Goal: Task Accomplishment & Management: Manage account settings

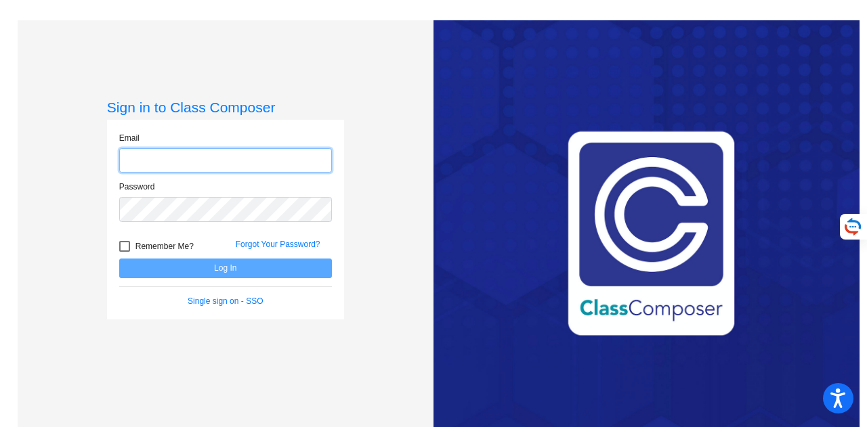
type input "[EMAIL_ADDRESS][PERSON_NAME][DOMAIN_NAME]"
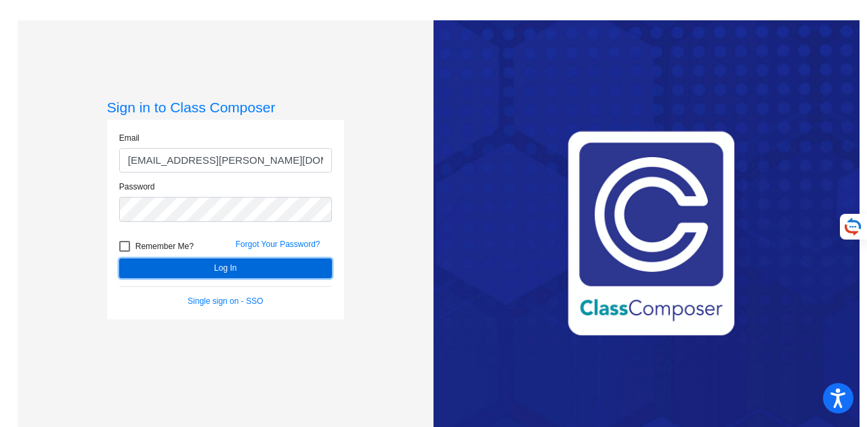
click at [246, 268] on button "Log In" at bounding box center [225, 269] width 213 height 20
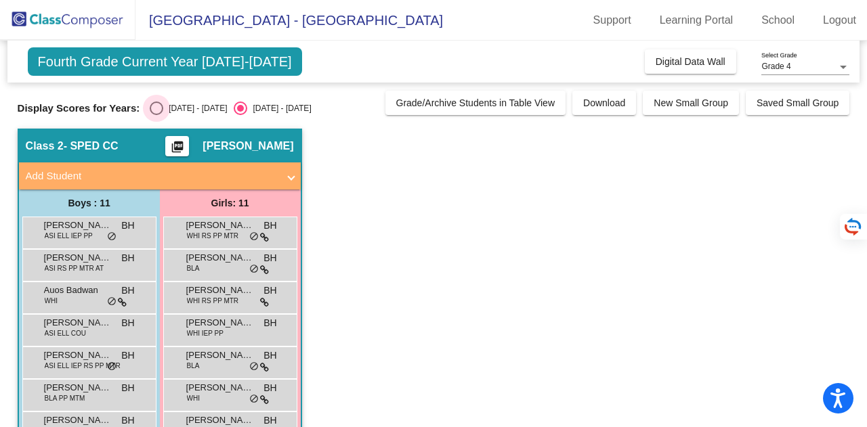
click at [187, 104] on div "[DATE] - [DATE]" at bounding box center [195, 108] width 64 height 12
click at [156, 115] on input "[DATE] - [DATE]" at bounding box center [156, 115] width 1 height 1
radio input "true"
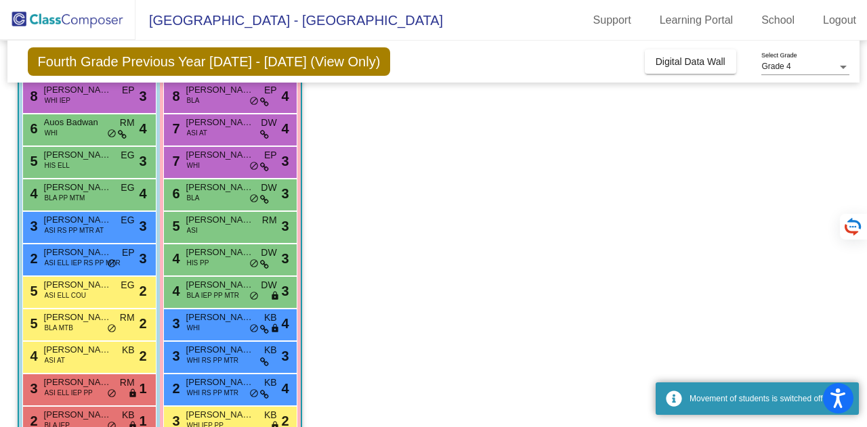
scroll to position [168, 0]
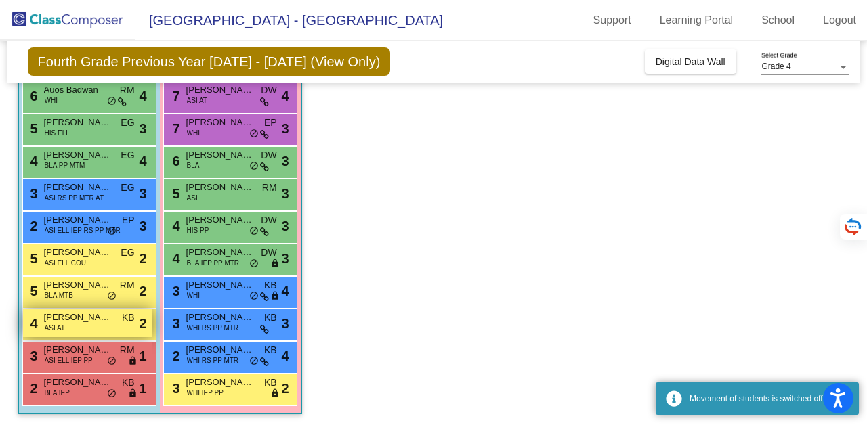
click at [87, 323] on span "[PERSON_NAME]" at bounding box center [78, 318] width 68 height 14
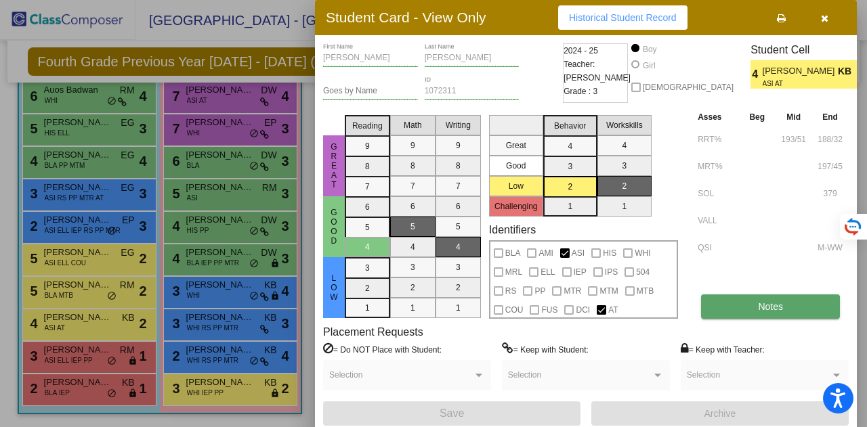
click at [733, 307] on button "Notes" at bounding box center [770, 306] width 139 height 24
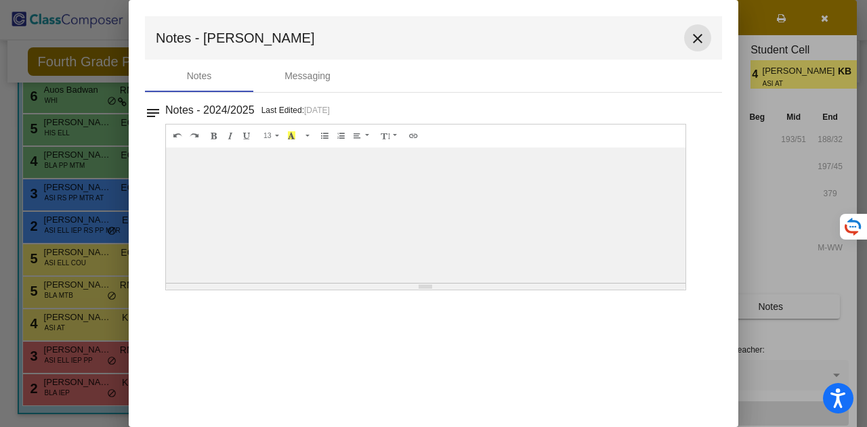
click at [691, 40] on mat-icon "close" at bounding box center [697, 38] width 16 height 16
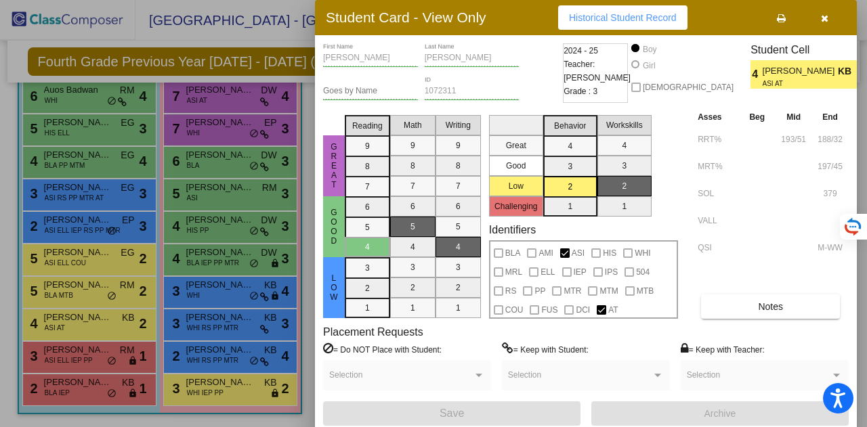
click at [822, 21] on icon "button" at bounding box center [824, 18] width 7 height 9
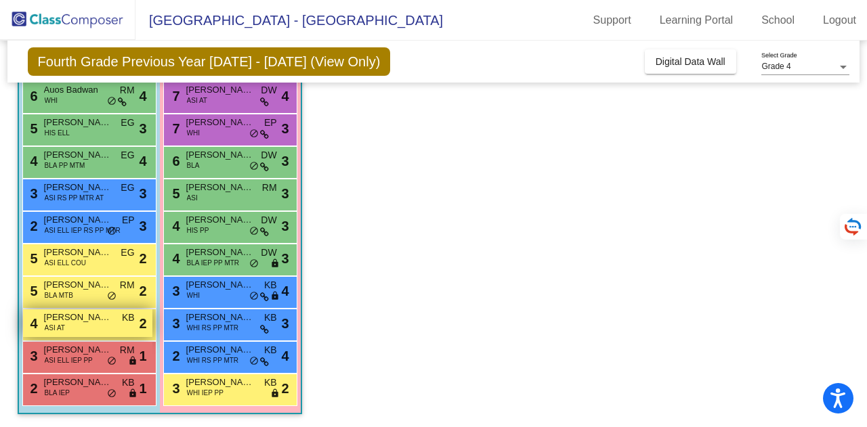
click at [103, 334] on div "4 [PERSON_NAME] ASI AT KB lock do_not_disturb_alt 2" at bounding box center [87, 323] width 129 height 28
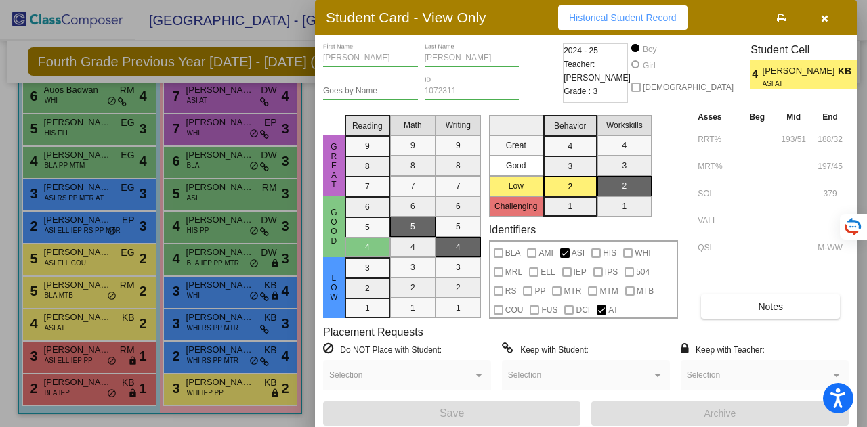
click at [734, 282] on div "Asses Beg Mid End RRT% 193/51 188/32 MRT% 197/45 SOL 379 VALL QSI M-WW Notes" at bounding box center [771, 214] width 154 height 209
click at [726, 314] on button "Notes" at bounding box center [770, 306] width 139 height 24
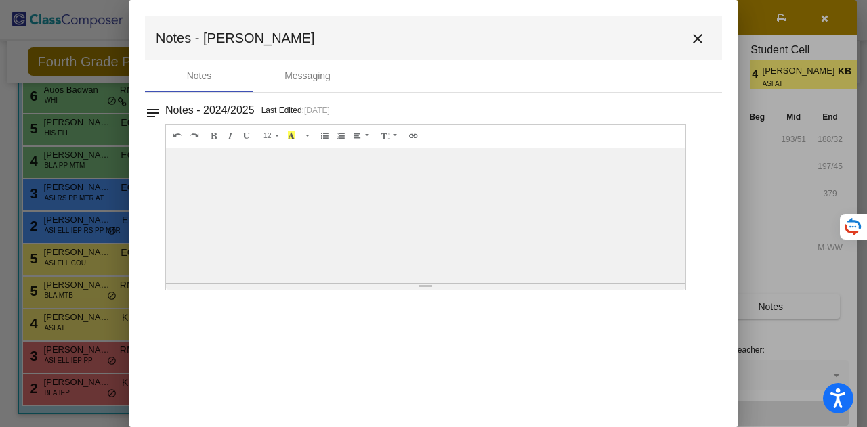
click at [695, 43] on mat-icon "close" at bounding box center [697, 38] width 16 height 16
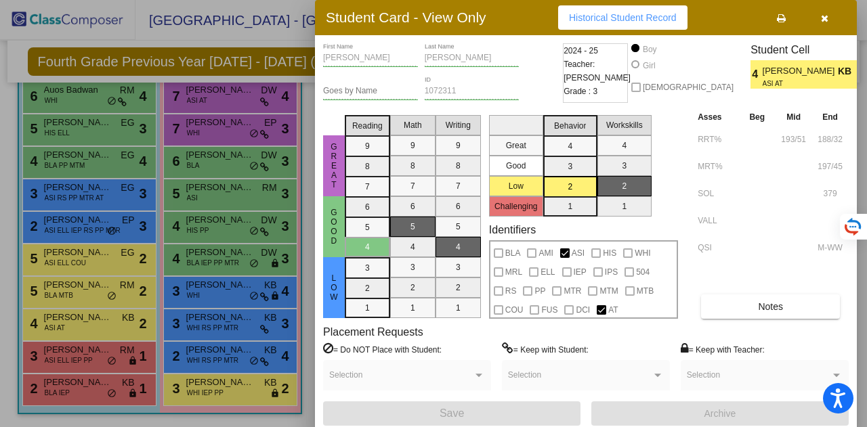
click at [826, 16] on icon "button" at bounding box center [824, 18] width 7 height 9
